Goal: Task Accomplishment & Management: Manage account settings

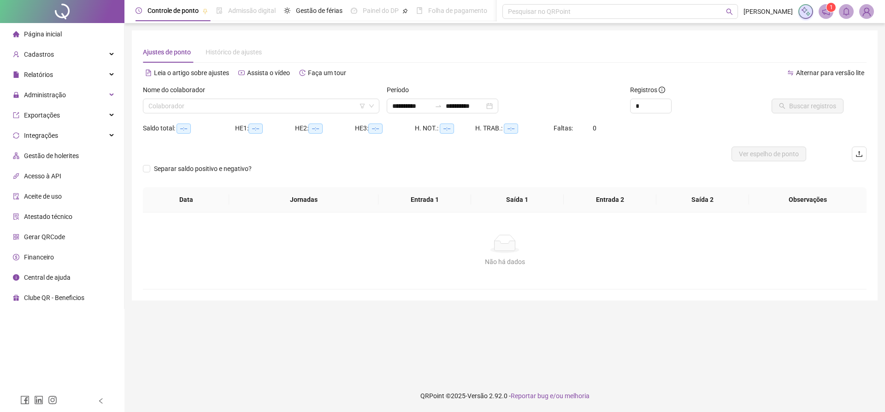
type input "**********"
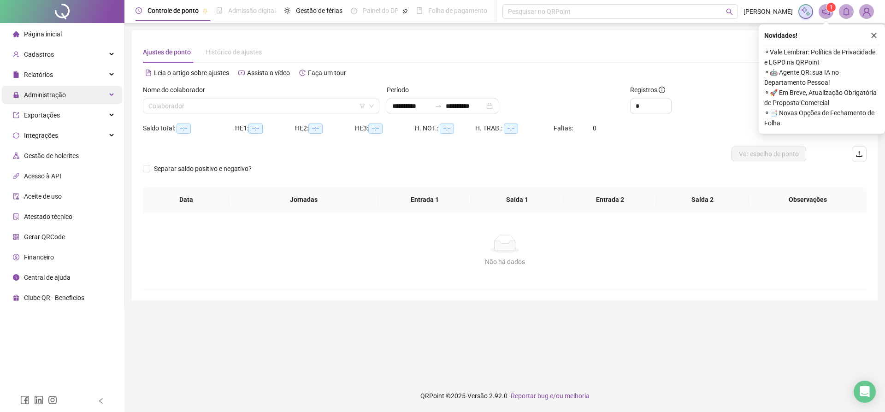
click at [82, 97] on div "Administração" at bounding box center [62, 95] width 120 height 18
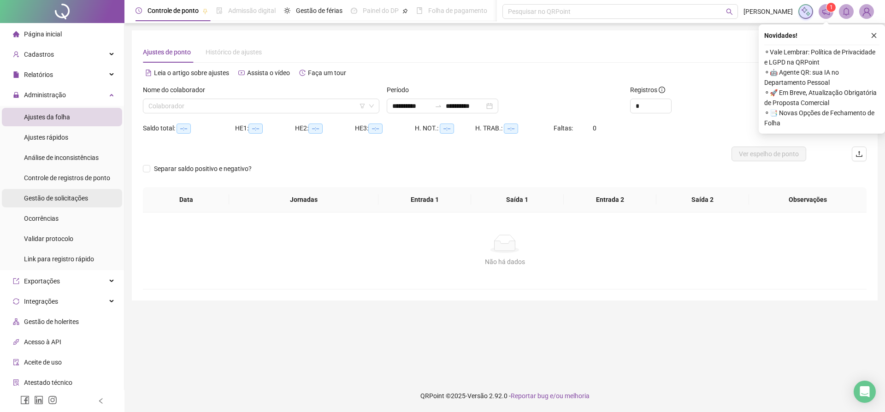
click at [67, 200] on span "Gestão de solicitações" at bounding box center [56, 198] width 64 height 7
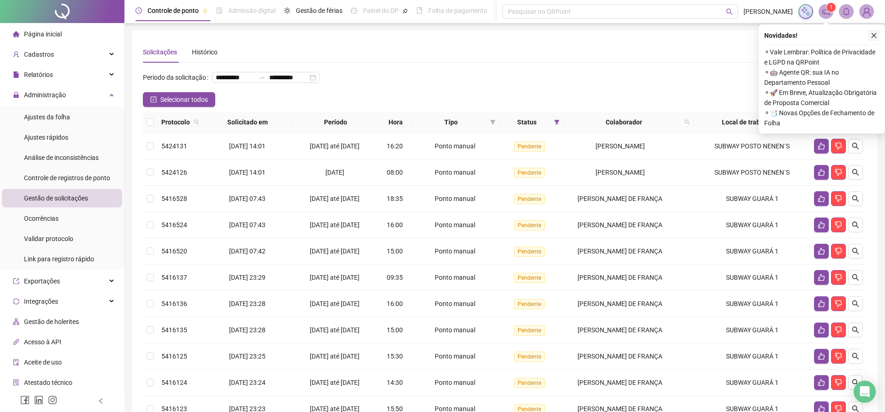
click at [872, 34] on icon "close" at bounding box center [874, 35] width 6 height 6
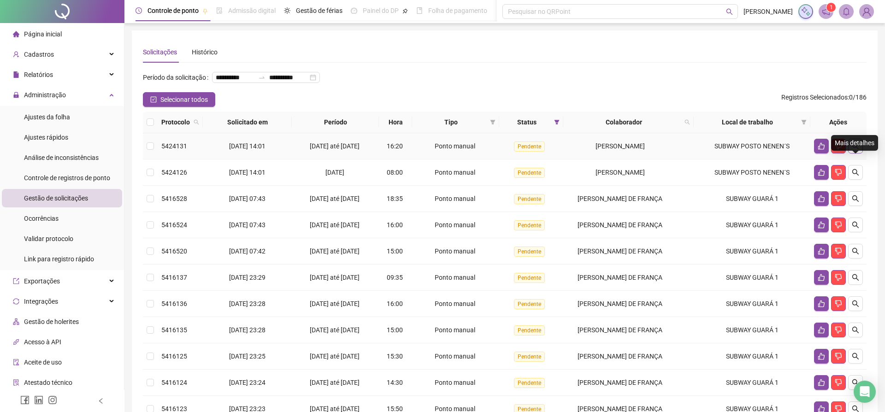
click at [857, 150] on icon "search" at bounding box center [855, 145] width 7 height 7
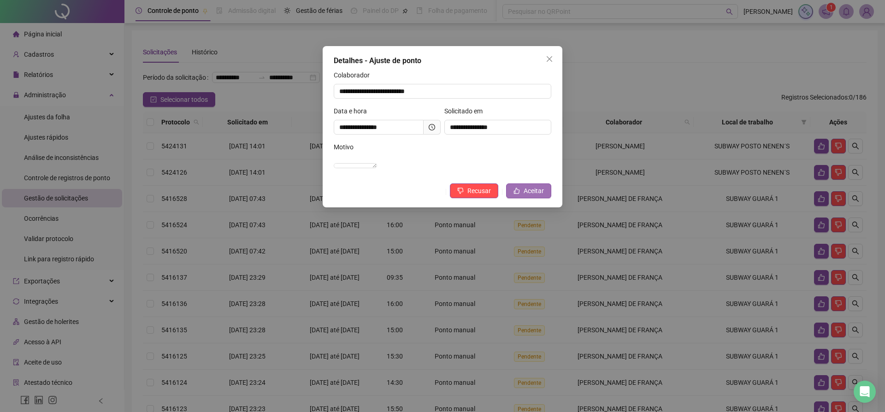
click at [530, 196] on span "Aceitar" at bounding box center [534, 191] width 20 height 10
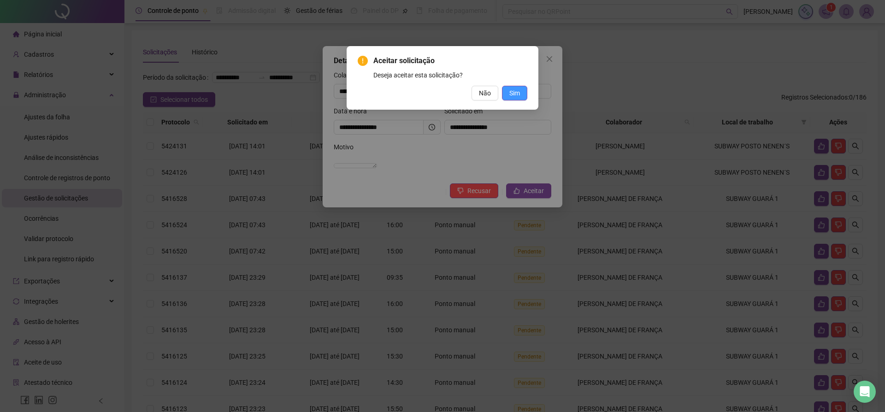
click at [517, 96] on span "Sim" at bounding box center [514, 93] width 11 height 10
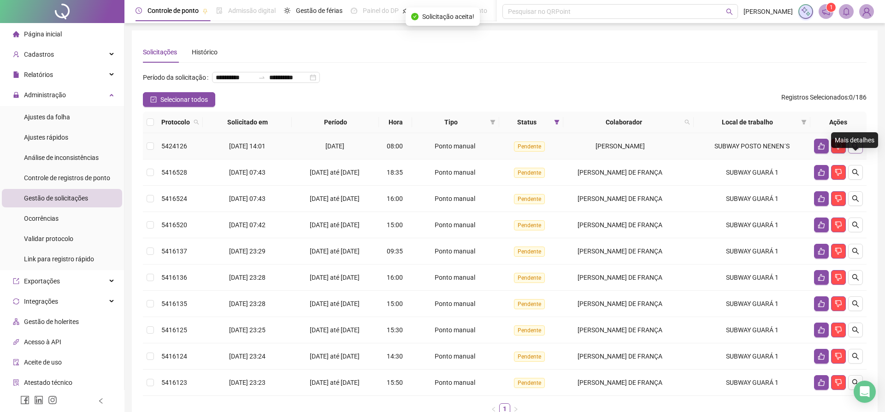
click at [853, 150] on icon "search" at bounding box center [855, 145] width 7 height 7
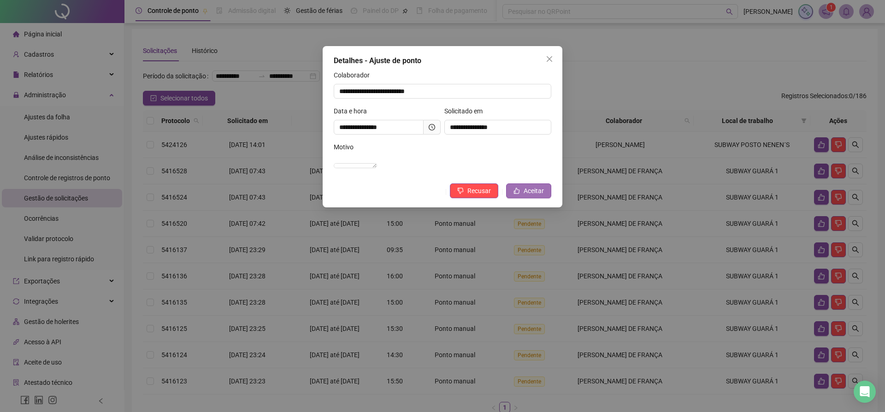
click at [534, 196] on span "Aceitar" at bounding box center [534, 191] width 20 height 10
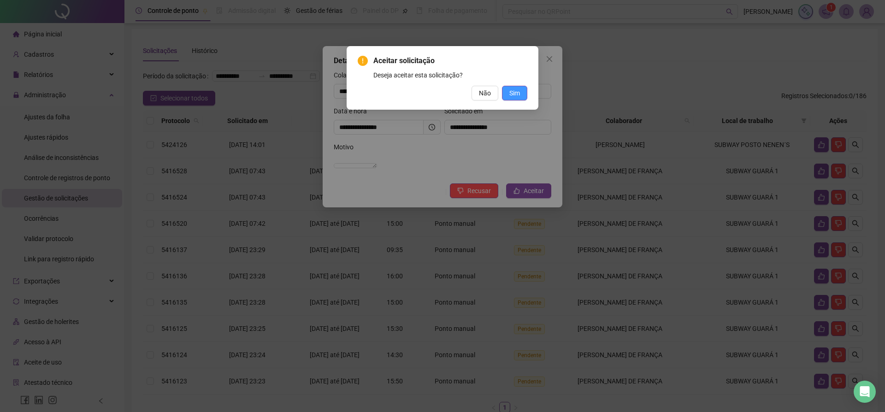
click at [516, 93] on span "Sim" at bounding box center [514, 93] width 11 height 10
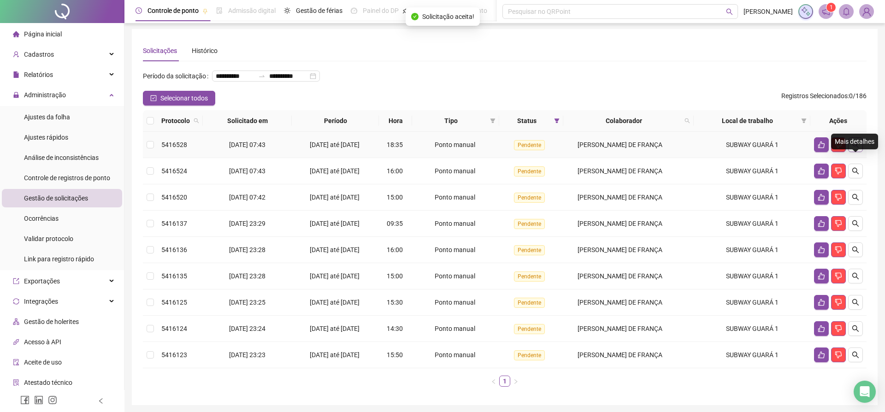
click at [856, 148] on icon "search" at bounding box center [855, 144] width 7 height 7
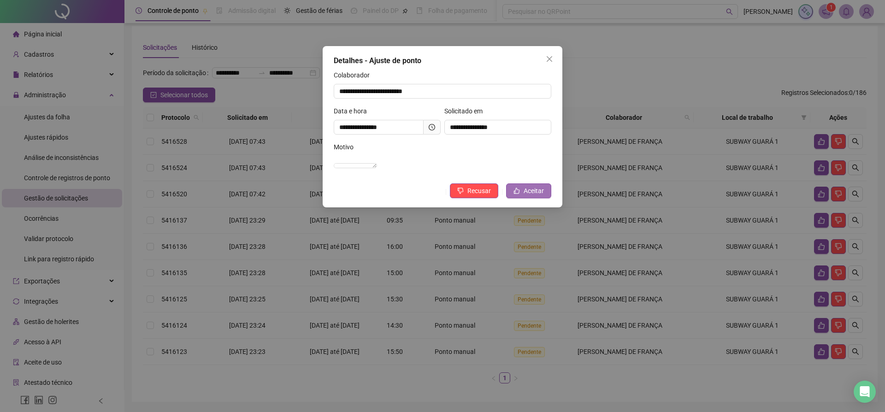
click at [534, 196] on span "Aceitar" at bounding box center [534, 191] width 20 height 10
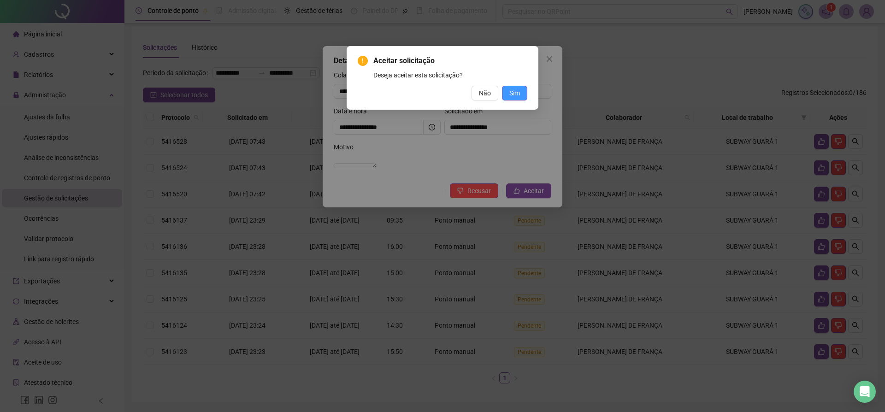
click at [513, 91] on span "Sim" at bounding box center [514, 93] width 11 height 10
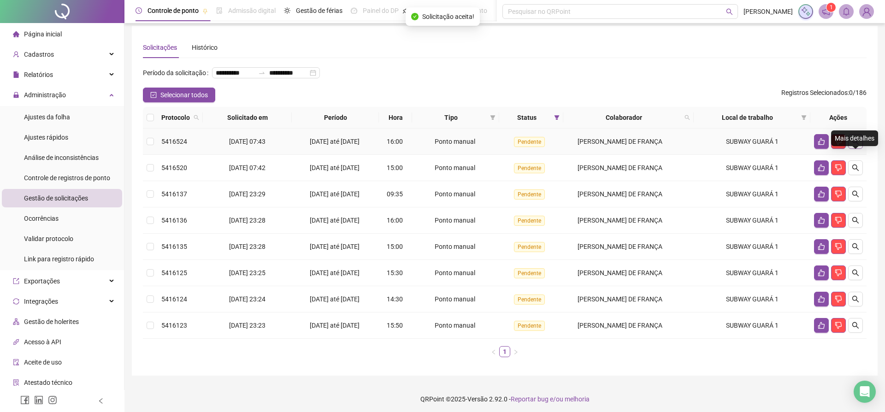
click at [856, 145] on icon "search" at bounding box center [855, 141] width 6 height 6
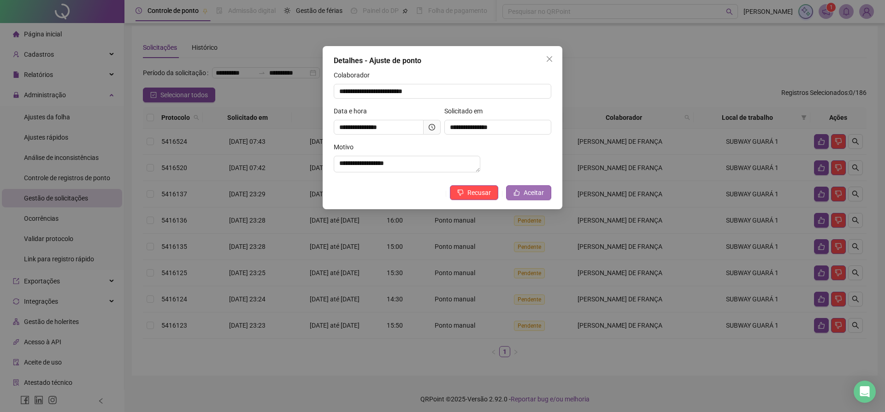
click at [541, 198] on span "Aceitar" at bounding box center [534, 193] width 20 height 10
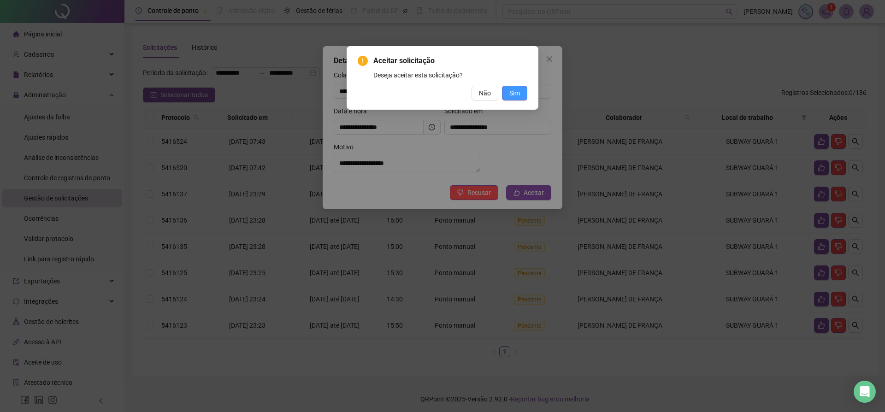
click at [514, 93] on span "Sim" at bounding box center [514, 93] width 11 height 10
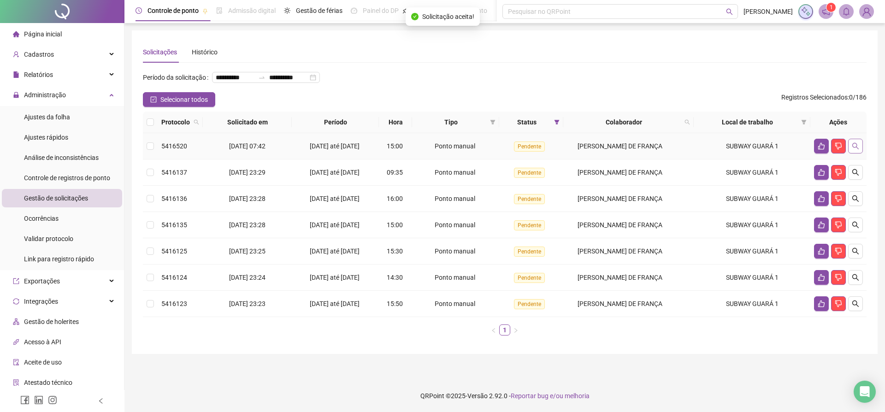
click at [857, 149] on icon "search" at bounding box center [855, 146] width 6 height 6
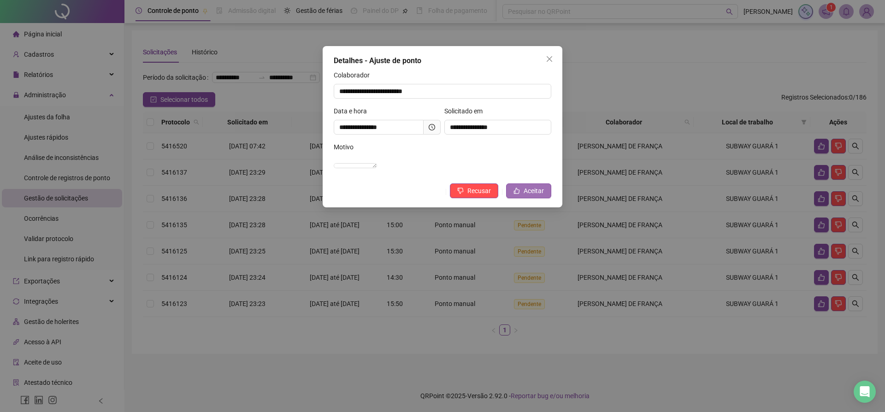
click at [534, 196] on span "Aceitar" at bounding box center [534, 191] width 20 height 10
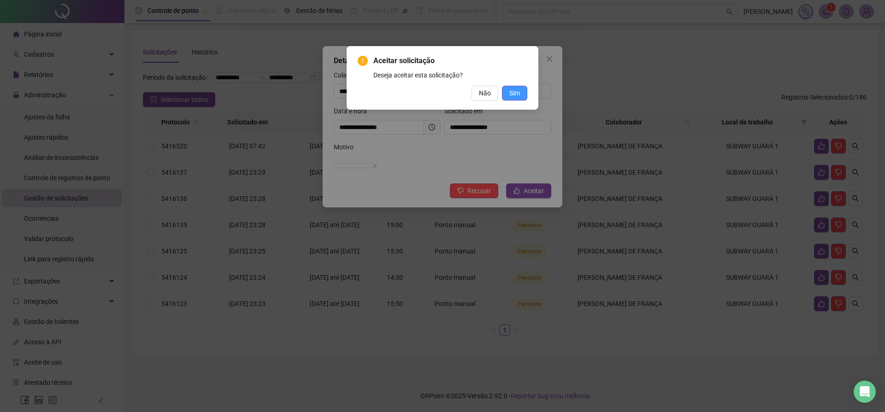
click at [510, 93] on span "Sim" at bounding box center [514, 93] width 11 height 10
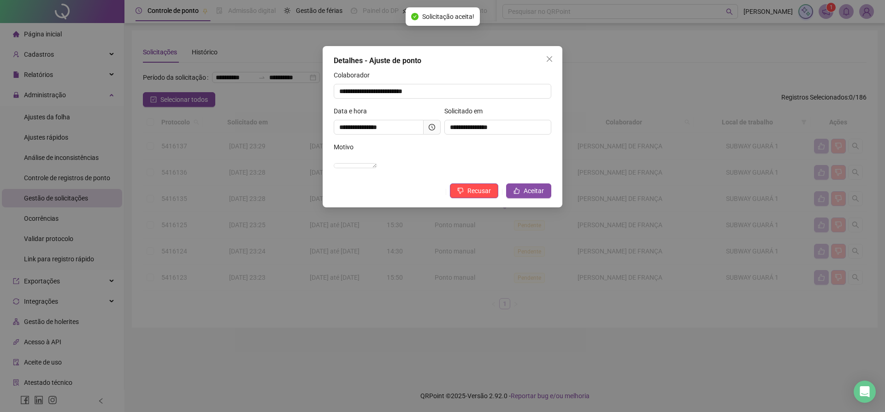
scroll to position [3, 0]
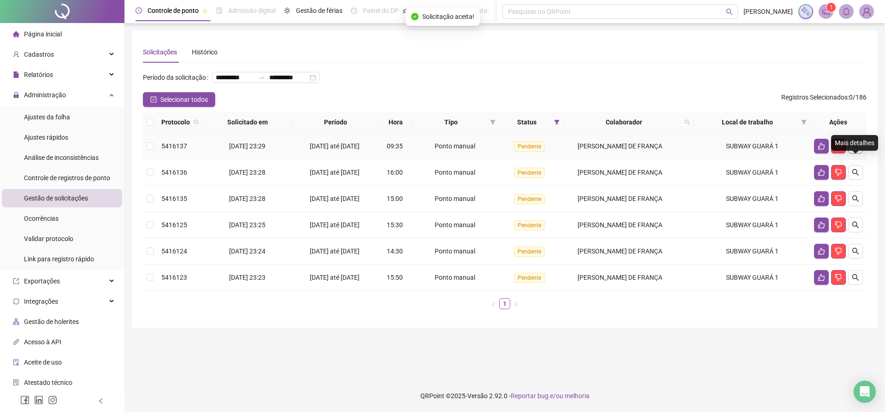
click at [857, 150] on icon "search" at bounding box center [855, 145] width 7 height 7
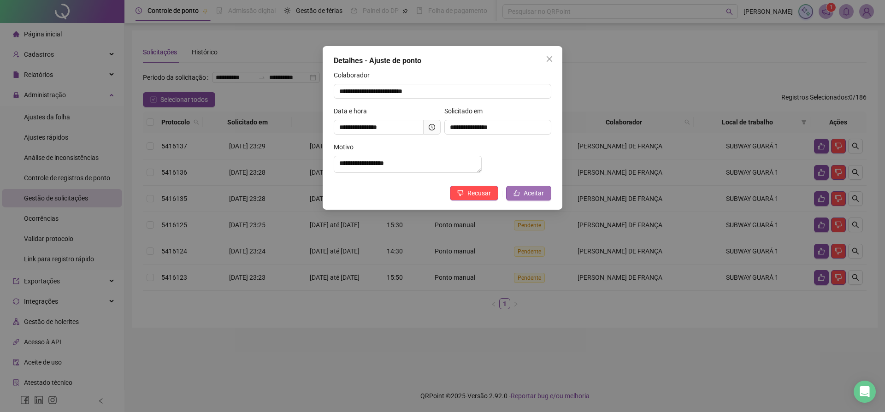
click at [536, 198] on span "Aceitar" at bounding box center [534, 193] width 20 height 10
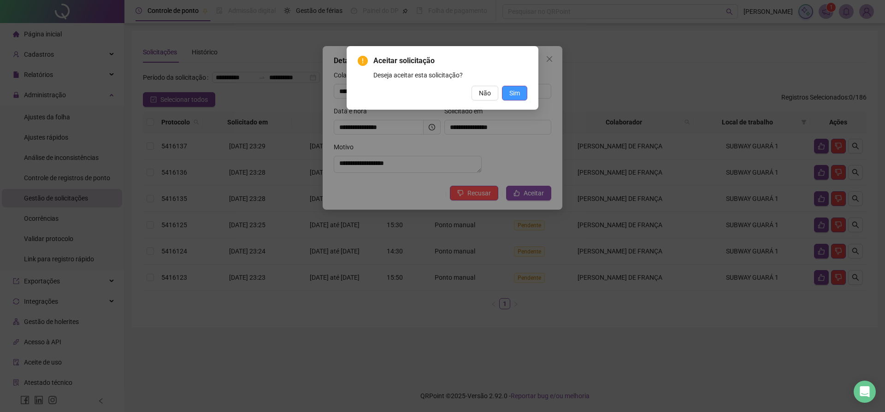
click at [512, 96] on span "Sim" at bounding box center [514, 93] width 11 height 10
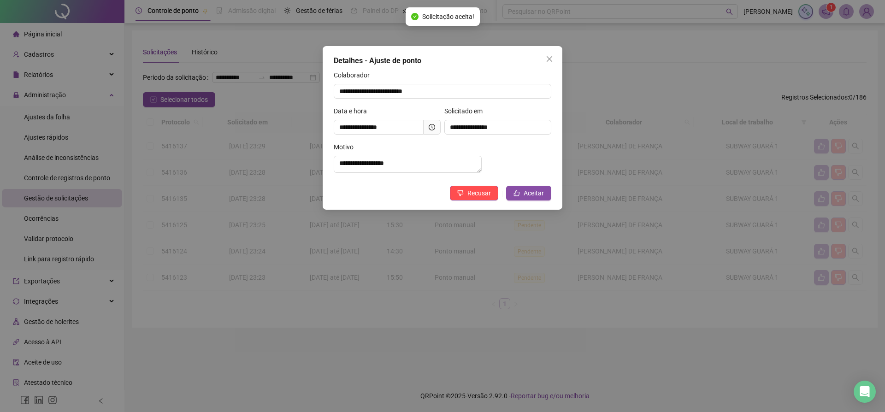
scroll to position [0, 0]
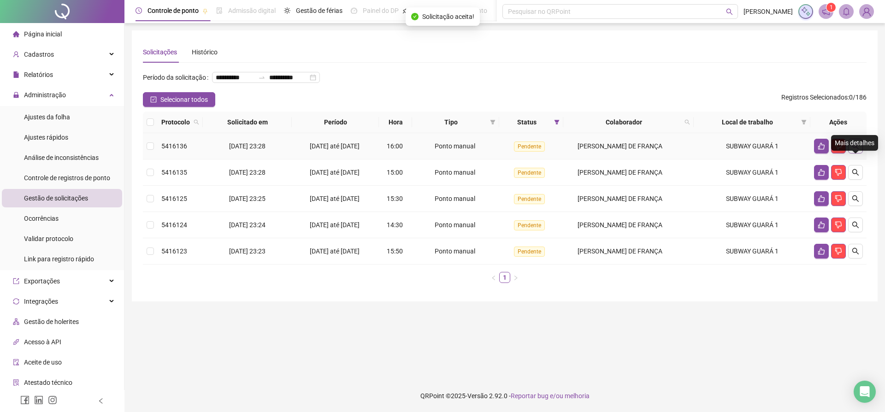
click at [852, 150] on icon "search" at bounding box center [855, 145] width 7 height 7
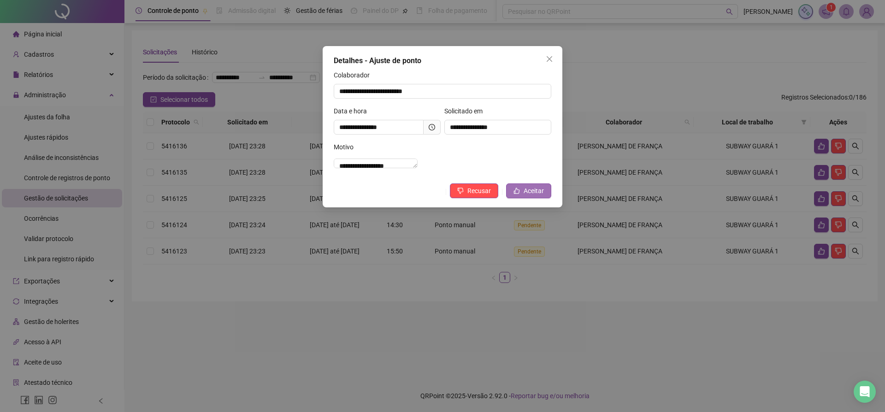
click at [527, 196] on span "Aceitar" at bounding box center [534, 191] width 20 height 10
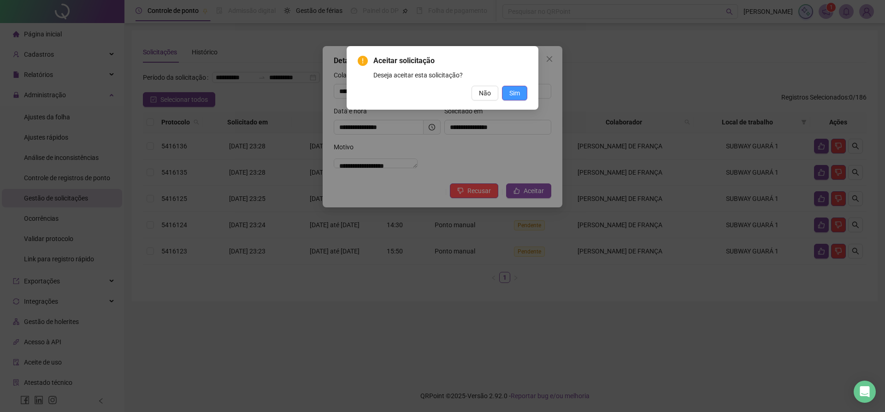
click at [516, 92] on span "Sim" at bounding box center [514, 93] width 11 height 10
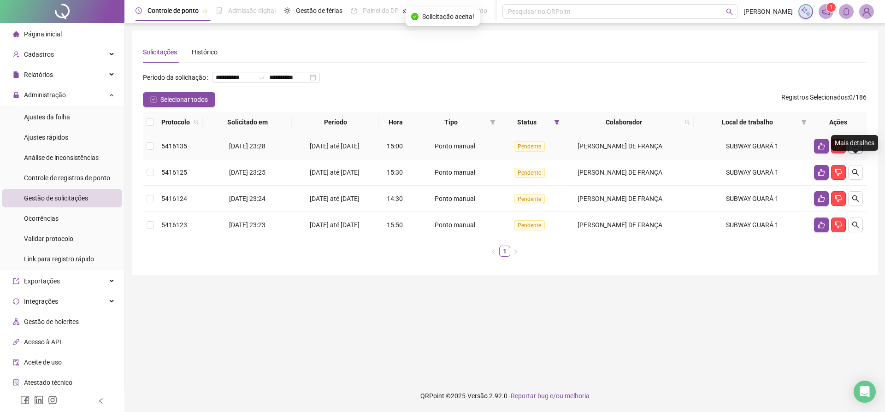
click at [859, 153] on button "button" at bounding box center [855, 146] width 15 height 15
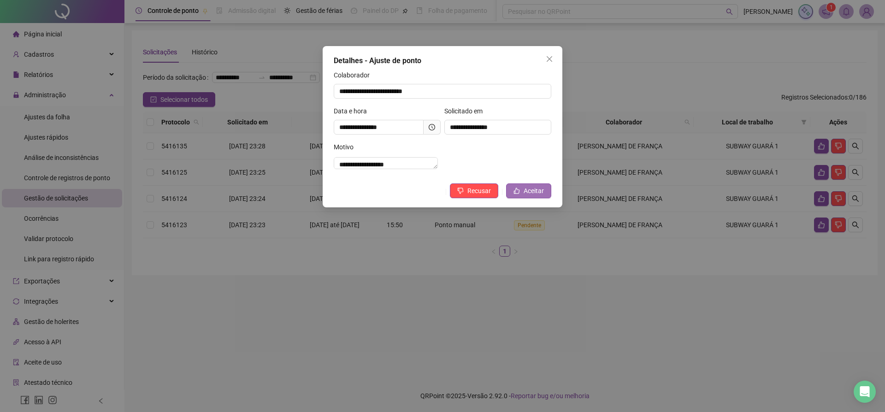
click at [532, 196] on span "Aceitar" at bounding box center [534, 191] width 20 height 10
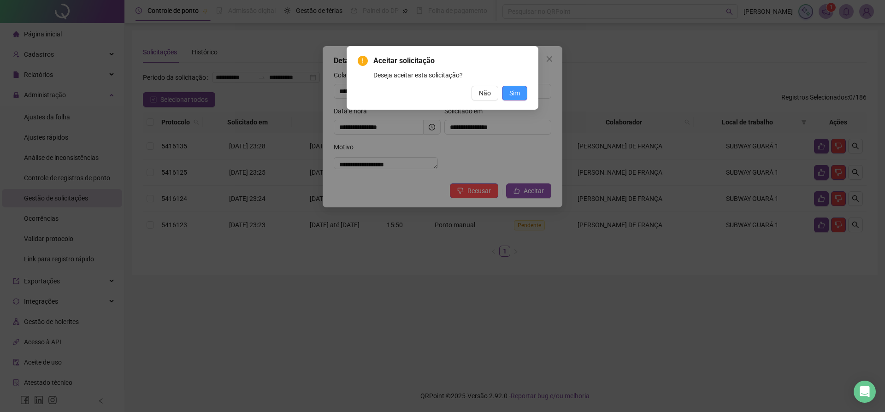
click at [516, 93] on span "Sim" at bounding box center [514, 93] width 11 height 10
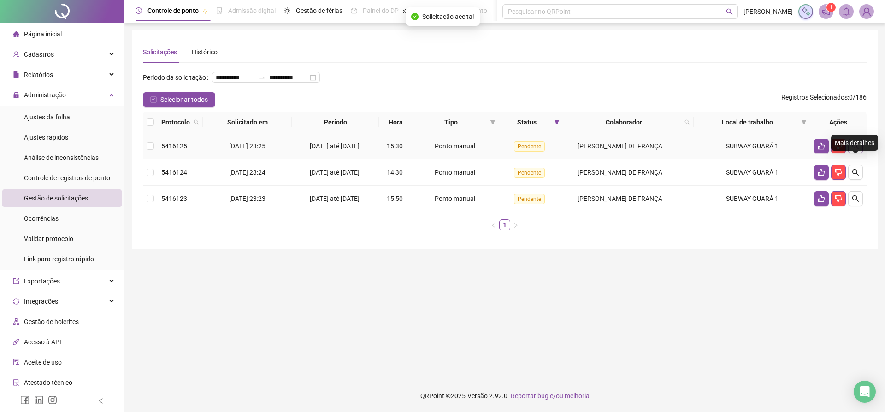
click at [854, 150] on icon "search" at bounding box center [855, 145] width 7 height 7
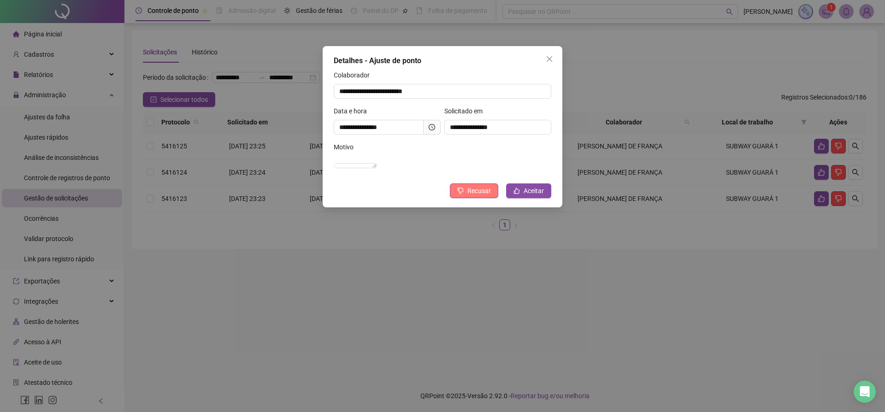
click at [478, 196] on span "Recusar" at bounding box center [479, 191] width 24 height 10
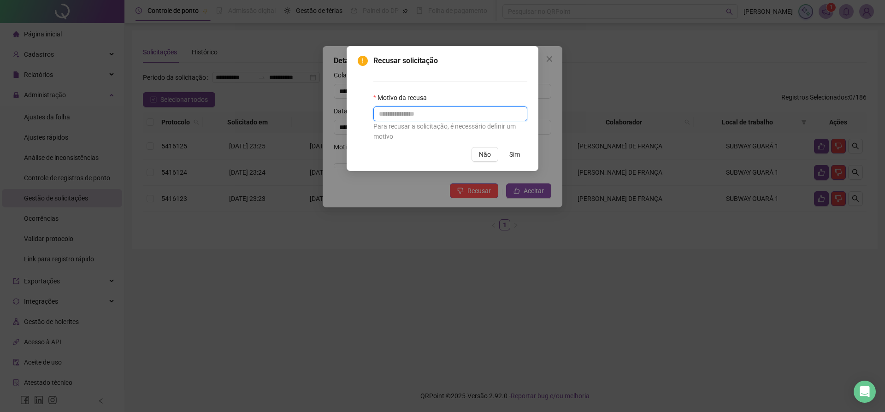
click at [398, 117] on input "text" at bounding box center [450, 113] width 154 height 15
type input "**********"
click at [514, 153] on span "Sim" at bounding box center [514, 154] width 11 height 10
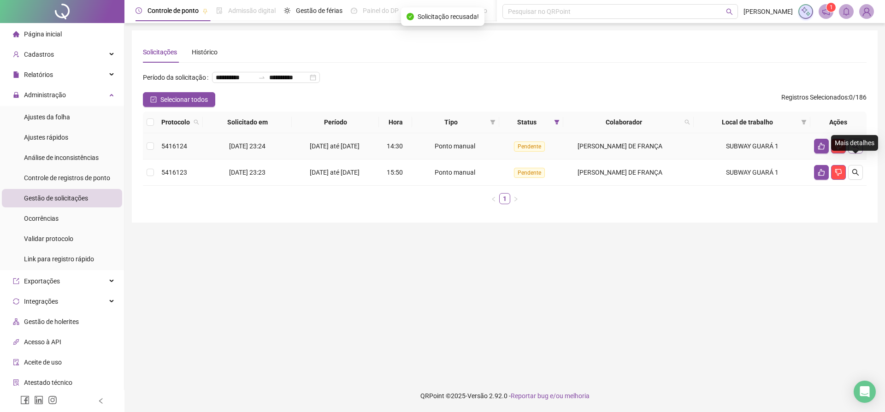
click at [857, 150] on icon "search" at bounding box center [855, 145] width 7 height 7
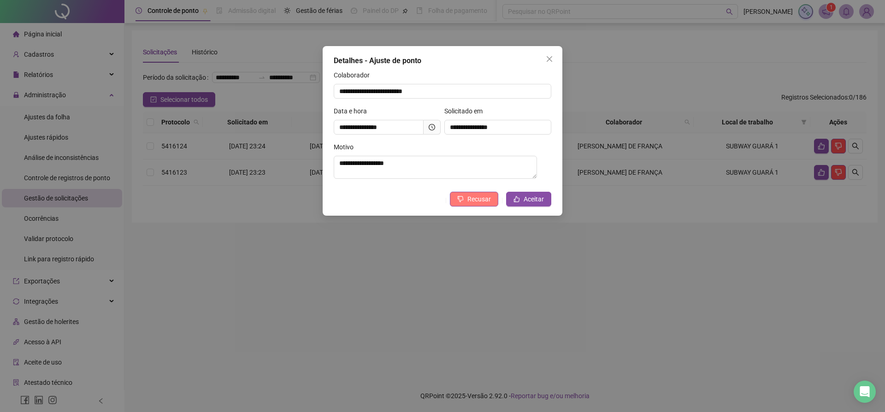
click at [479, 199] on span "Recusar" at bounding box center [479, 199] width 24 height 10
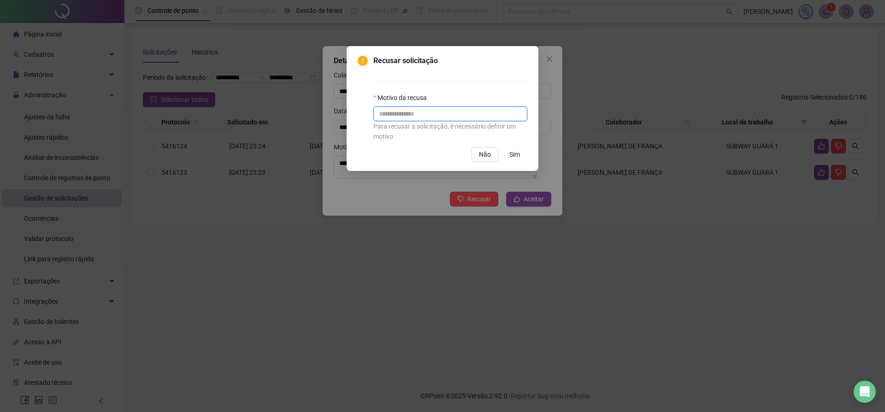
click at [436, 117] on input "text" at bounding box center [450, 113] width 154 height 15
type input "**********"
click at [514, 155] on span "Sim" at bounding box center [514, 154] width 11 height 10
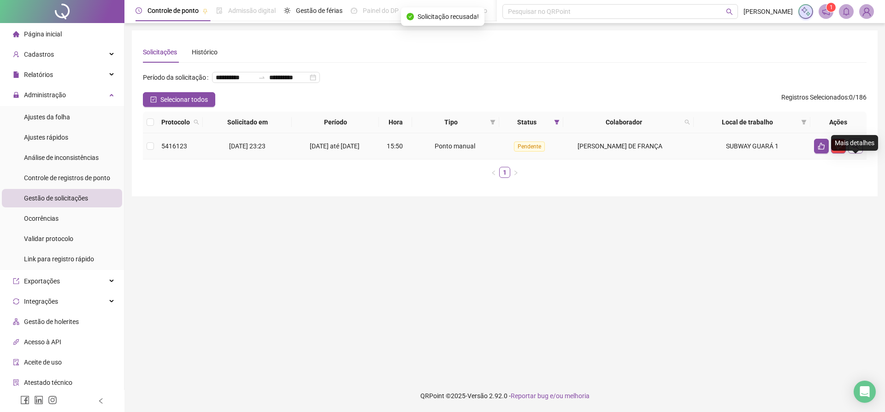
click at [853, 150] on icon "search" at bounding box center [855, 145] width 7 height 7
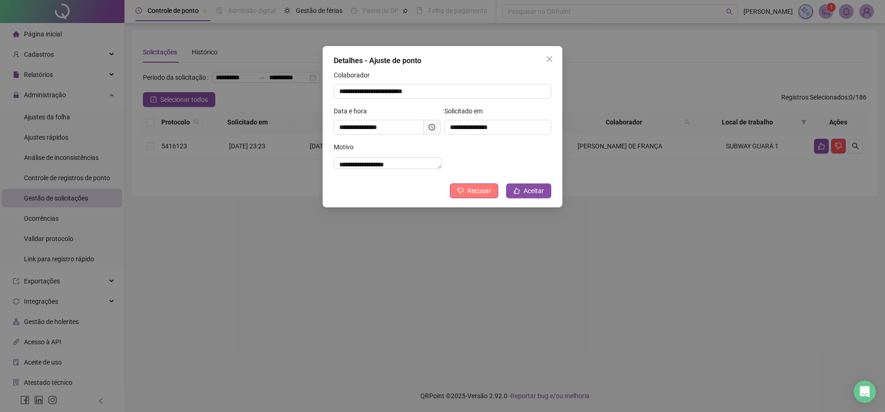
click at [474, 196] on span "Recusar" at bounding box center [479, 191] width 24 height 10
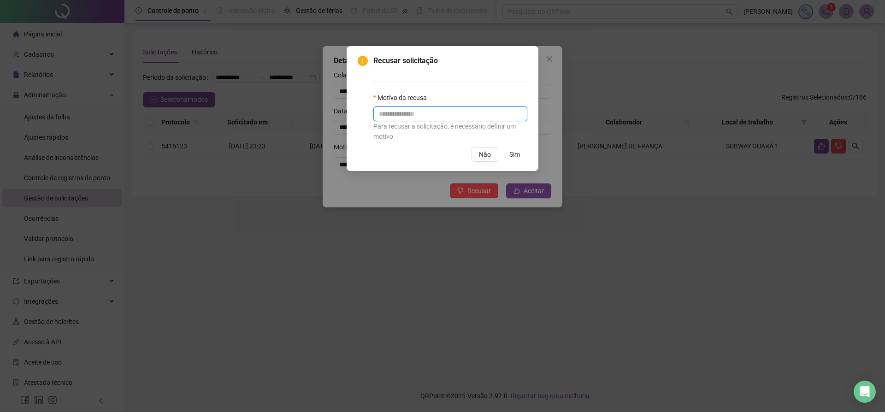
click at [424, 116] on input "text" at bounding box center [450, 113] width 154 height 15
type input "**********"
click at [514, 159] on span "Sim" at bounding box center [514, 154] width 11 height 10
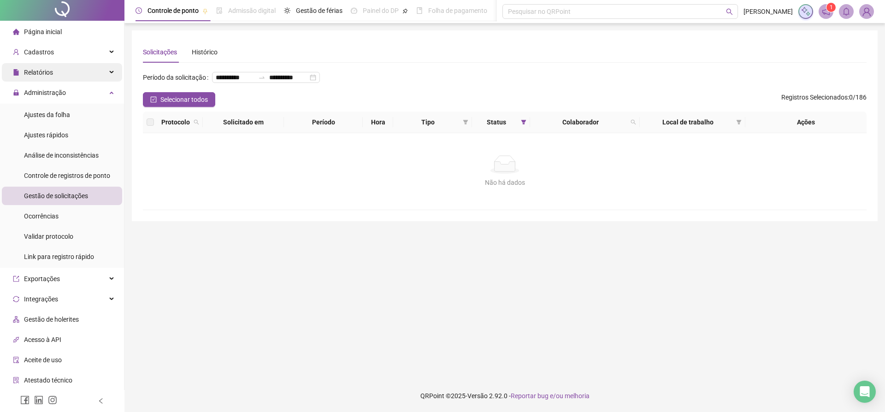
click at [111, 76] on div "Relatórios" at bounding box center [62, 72] width 120 height 18
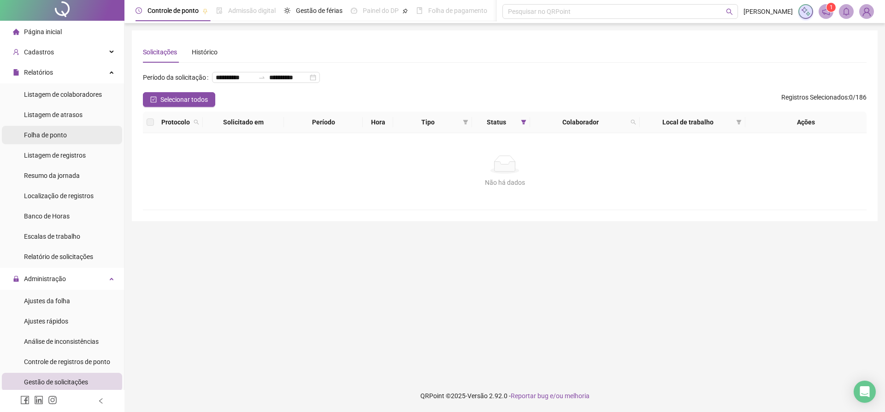
click at [57, 136] on span "Folha de ponto" at bounding box center [45, 134] width 43 height 7
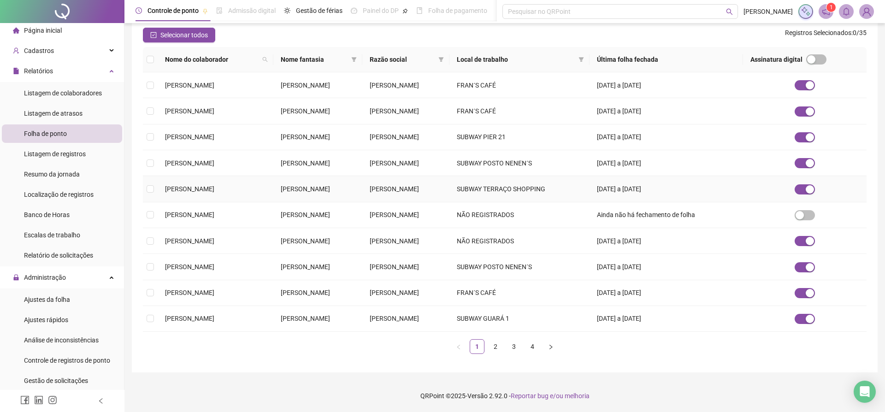
scroll to position [205, 0]
click at [519, 346] on link "3" at bounding box center [514, 347] width 14 height 14
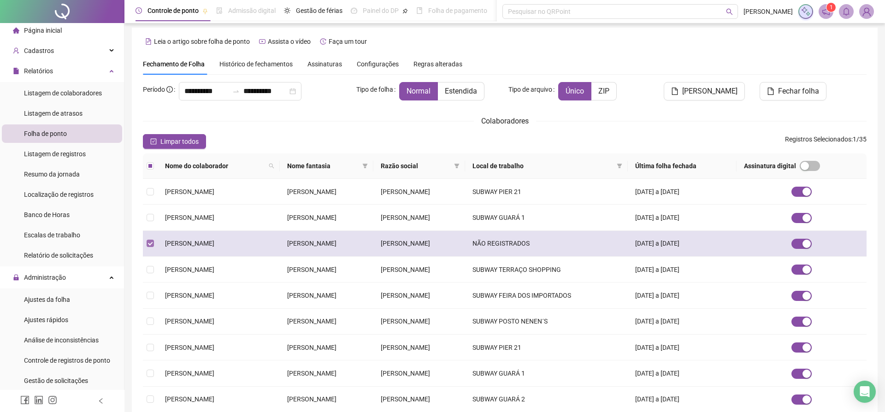
scroll to position [2, 0]
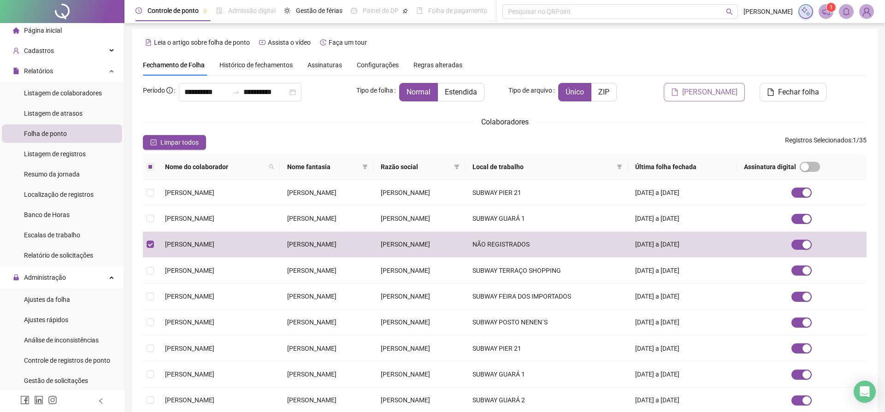
click at [710, 94] on span "[PERSON_NAME]" at bounding box center [709, 92] width 55 height 11
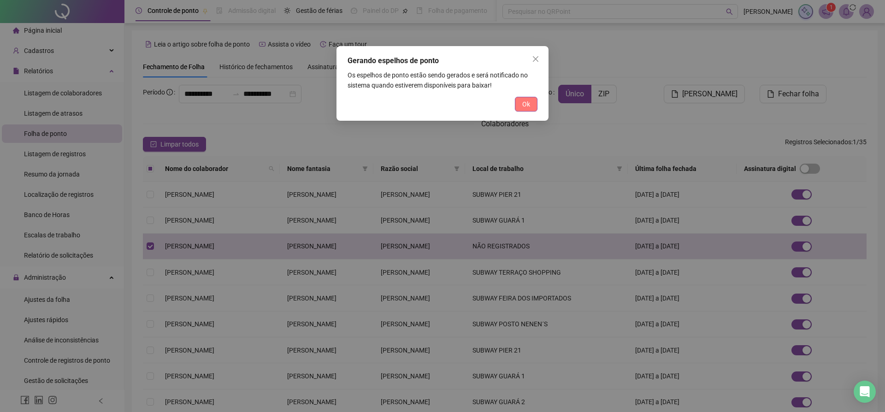
click at [525, 102] on span "Ok" at bounding box center [526, 104] width 8 height 10
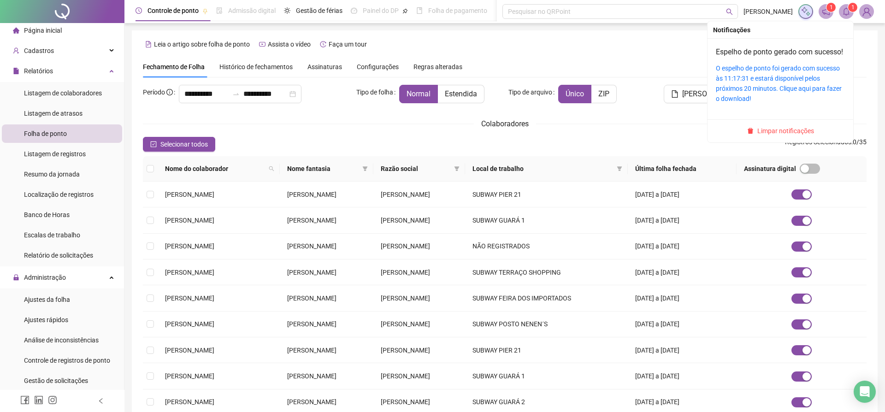
click at [848, 14] on icon "bell" at bounding box center [846, 11] width 8 height 8
click at [772, 86] on link "O espelho de ponto foi gerado com sucesso às 11:17:31 e estará disponível pelos…" at bounding box center [779, 84] width 126 height 38
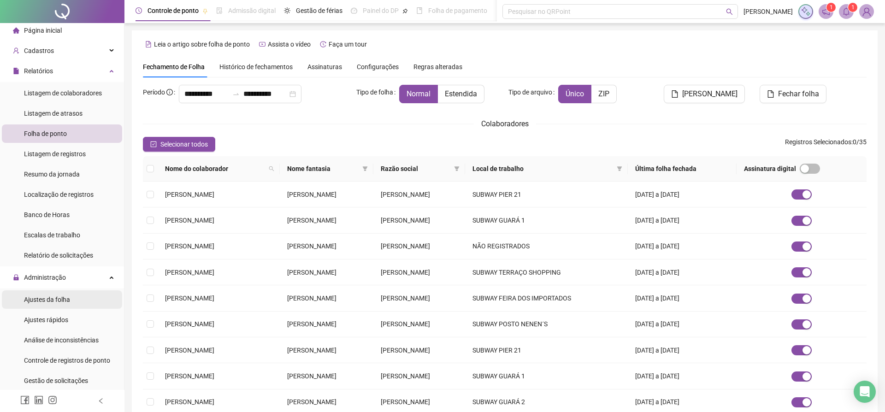
click at [58, 301] on span "Ajustes da folha" at bounding box center [47, 299] width 46 height 7
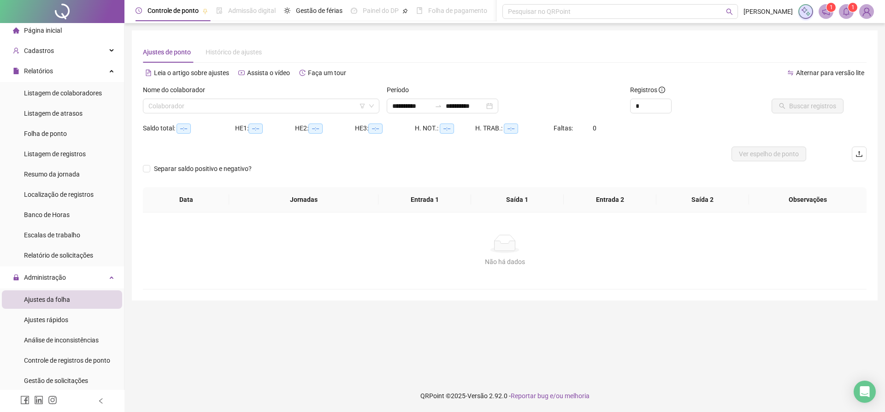
type input "**********"
click at [195, 107] on input "search" at bounding box center [256, 106] width 217 height 14
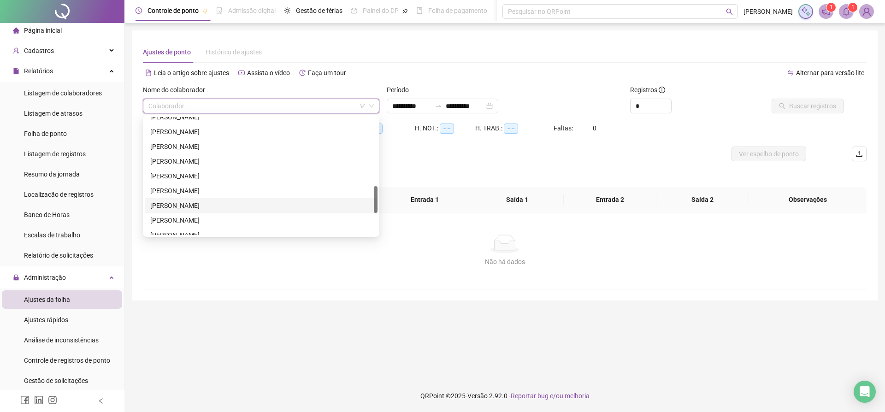
scroll to position [303, 0]
click at [190, 146] on div "[PERSON_NAME]" at bounding box center [261, 146] width 222 height 10
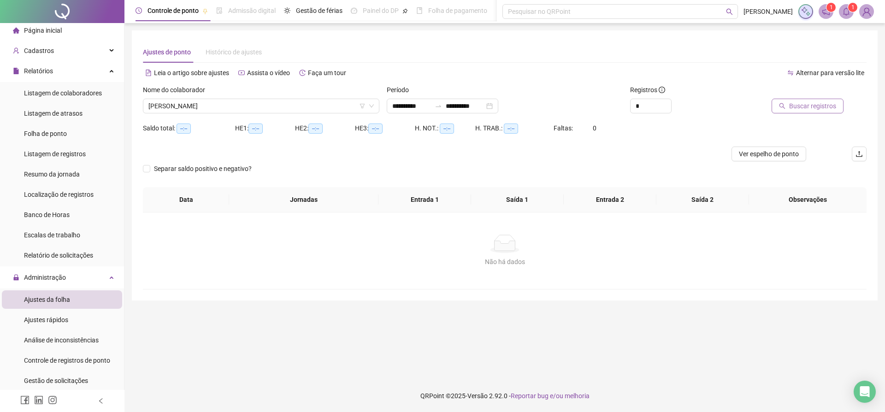
click at [798, 108] on span "Buscar registros" at bounding box center [812, 106] width 47 height 10
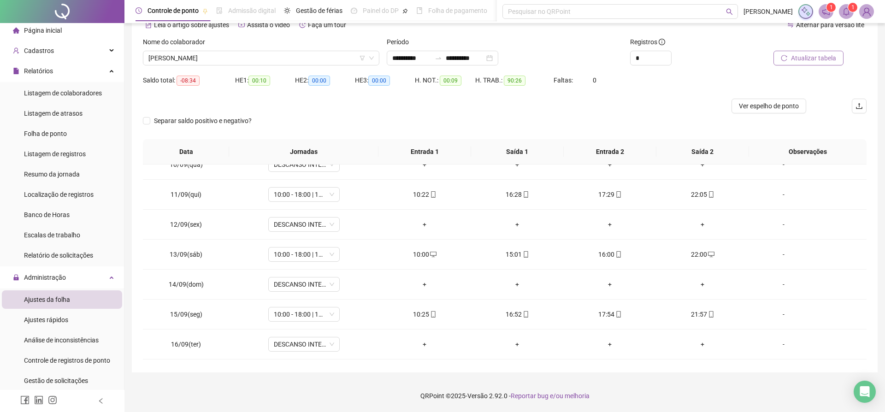
scroll to position [313, 0]
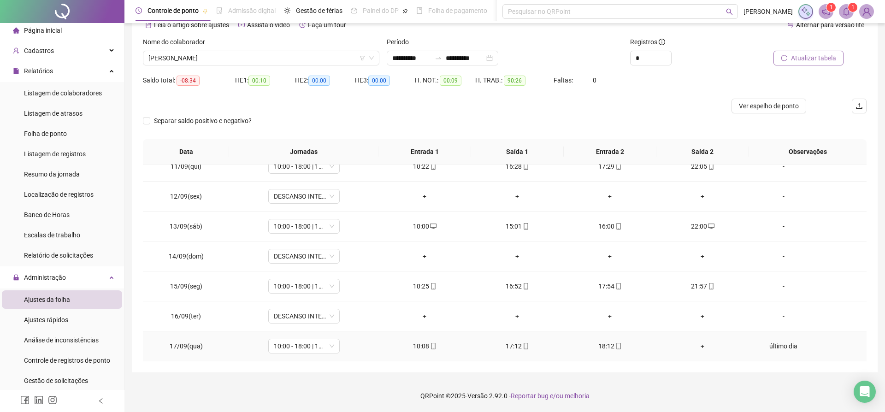
click at [703, 346] on div "+" at bounding box center [703, 346] width 78 height 10
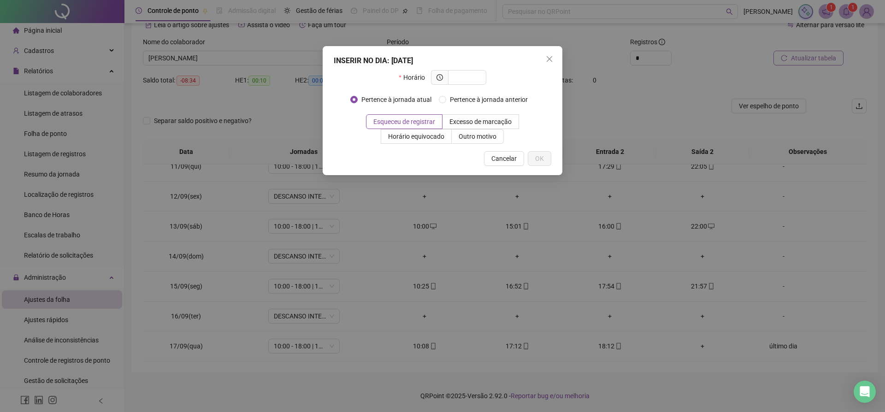
scroll to position [311, 0]
type input "*****"
click at [540, 160] on span "OK" at bounding box center [539, 158] width 9 height 10
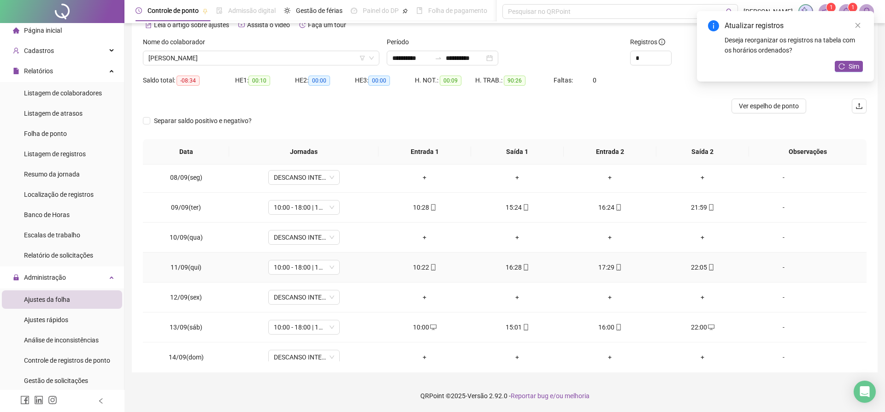
scroll to position [0, 0]
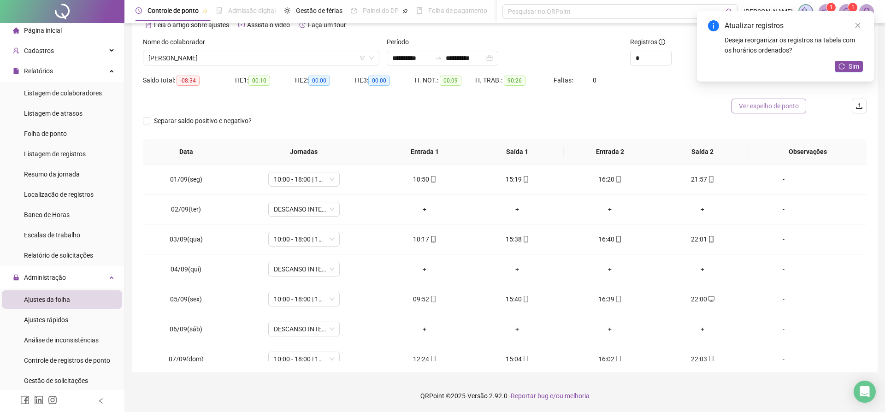
click at [759, 109] on span "Ver espelho de ponto" at bounding box center [769, 106] width 60 height 10
click at [862, 108] on icon "upload" at bounding box center [859, 105] width 7 height 7
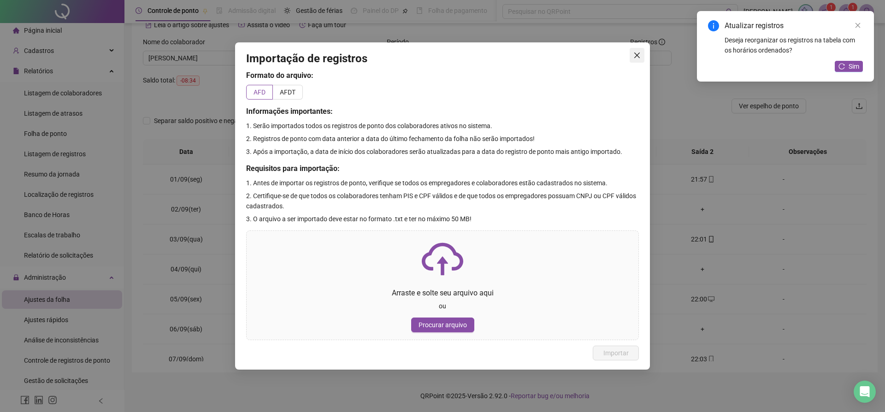
click at [636, 54] on icon "close" at bounding box center [637, 56] width 6 height 6
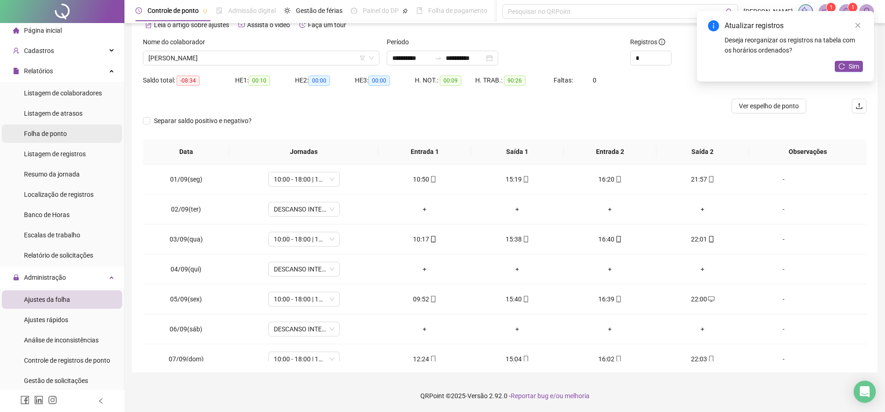
click at [58, 135] on span "Folha de ponto" at bounding box center [45, 133] width 43 height 7
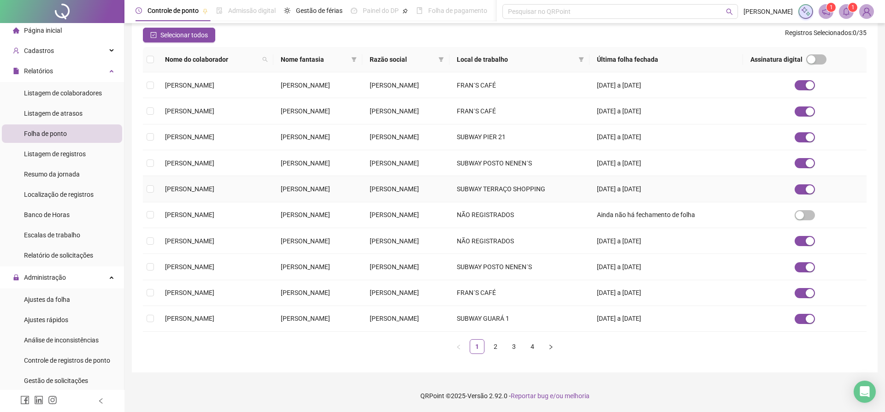
scroll to position [205, 0]
click at [496, 347] on link "2" at bounding box center [496, 347] width 14 height 14
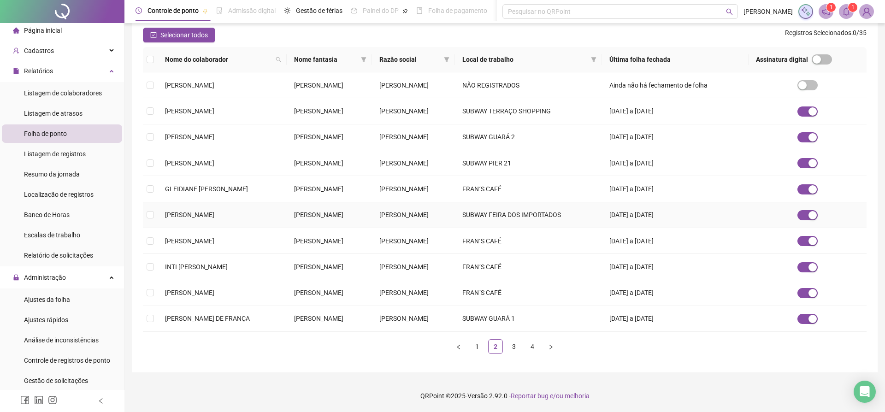
scroll to position [200, 0]
click at [515, 351] on link "3" at bounding box center [514, 347] width 14 height 14
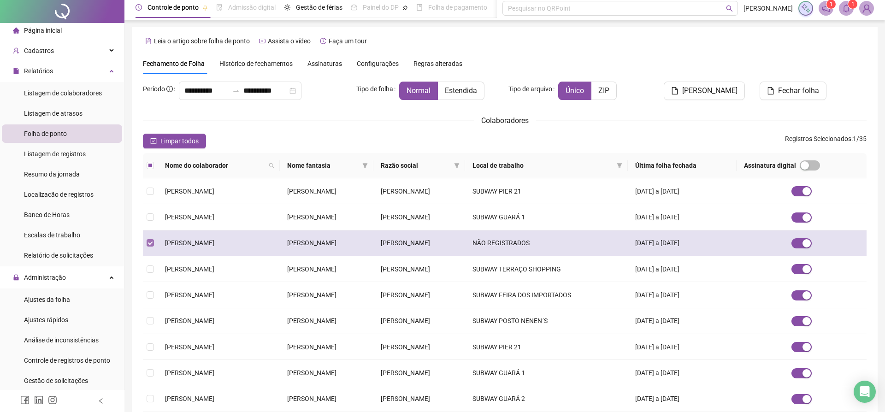
scroll to position [0, 0]
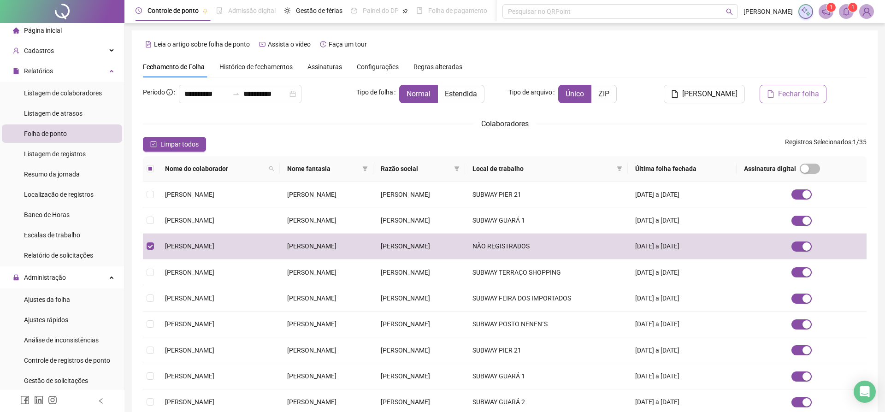
click at [788, 93] on span "Fechar folha" at bounding box center [798, 94] width 41 height 11
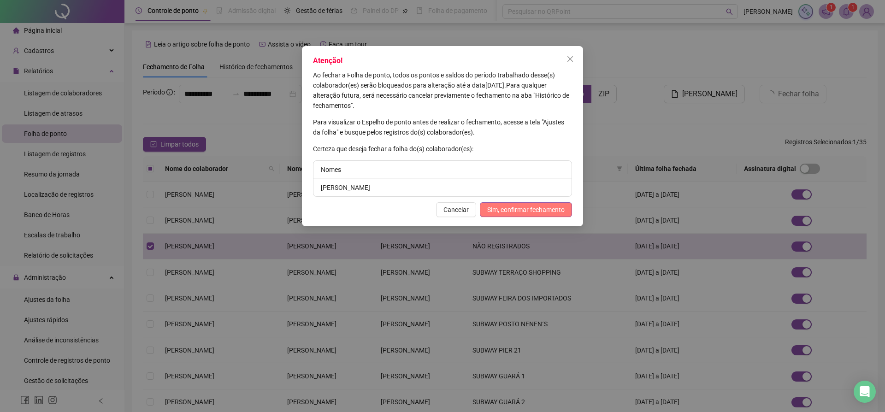
click at [539, 211] on span "Sim, confirmar fechamento" at bounding box center [525, 210] width 77 height 10
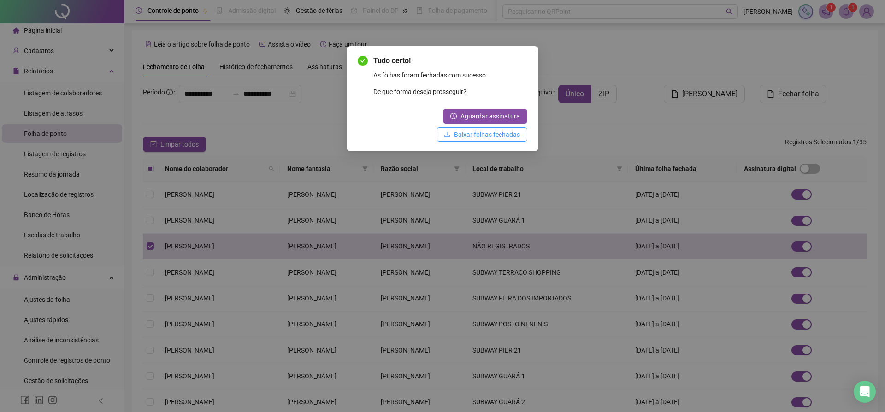
click at [488, 136] on span "Baixar folhas fechadas" at bounding box center [487, 135] width 66 height 10
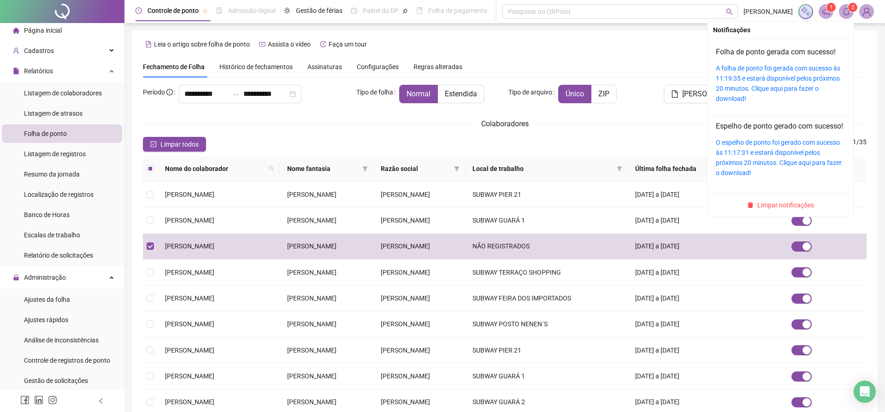
click at [849, 14] on icon "bell" at bounding box center [846, 11] width 6 height 8
click at [757, 81] on link "A folha de ponto foi gerada com sucesso às 11:19:35 e estará disponível pelos p…" at bounding box center [778, 84] width 124 height 38
